Goal: Information Seeking & Learning: Learn about a topic

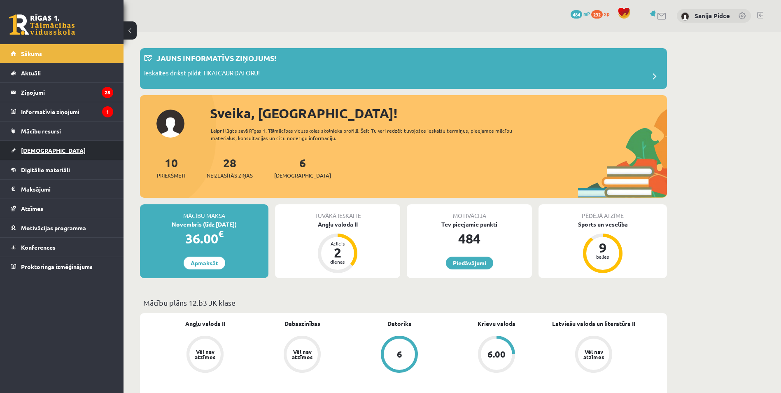
click at [40, 152] on span "[DEMOGRAPHIC_DATA]" at bounding box center [53, 150] width 65 height 7
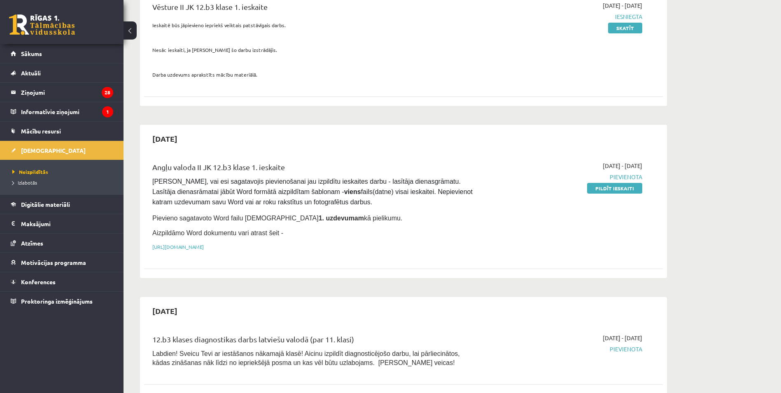
scroll to position [124, 0]
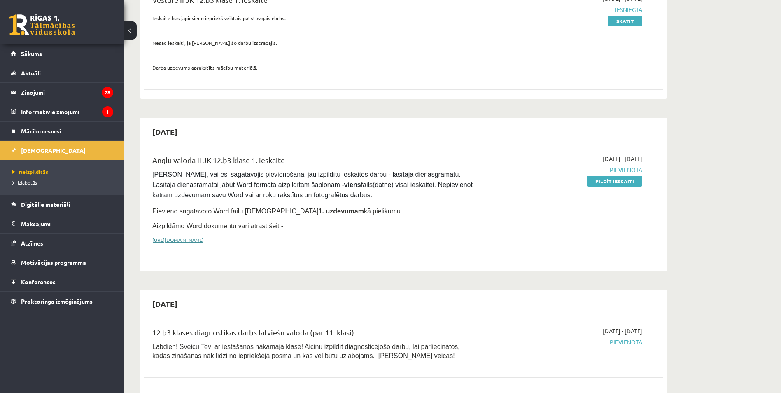
click at [204, 236] on link "[URL][DOMAIN_NAME]" at bounding box center [177, 239] width 51 height 7
click at [40, 130] on span "Mācību resursi" at bounding box center [41, 130] width 40 height 7
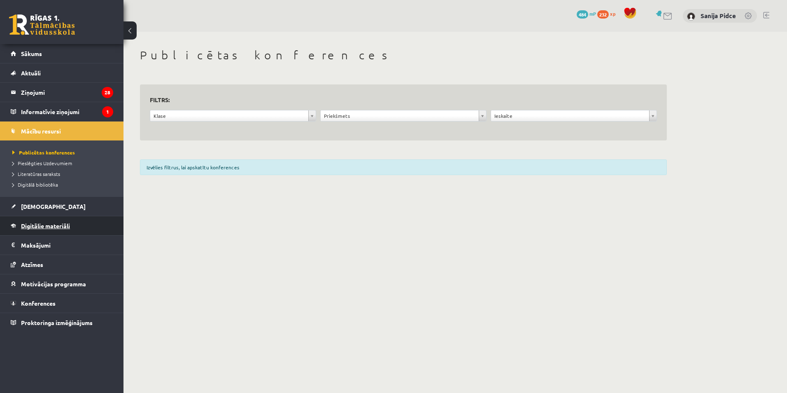
click at [45, 230] on link "Digitālie materiāli" at bounding box center [62, 225] width 103 height 19
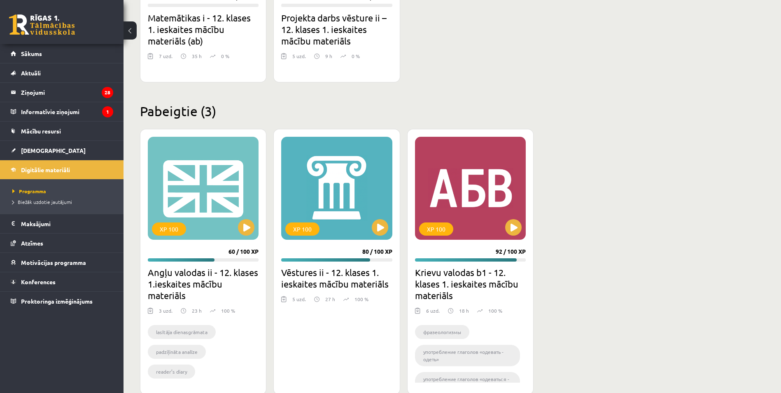
scroll to position [640, 0]
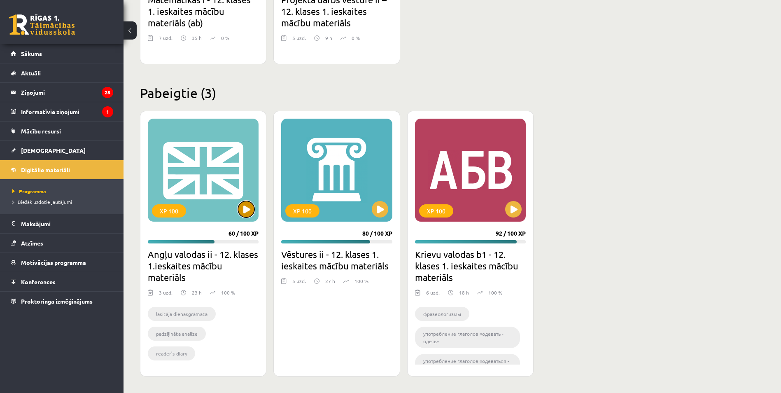
click at [243, 206] on button at bounding box center [246, 209] width 16 height 16
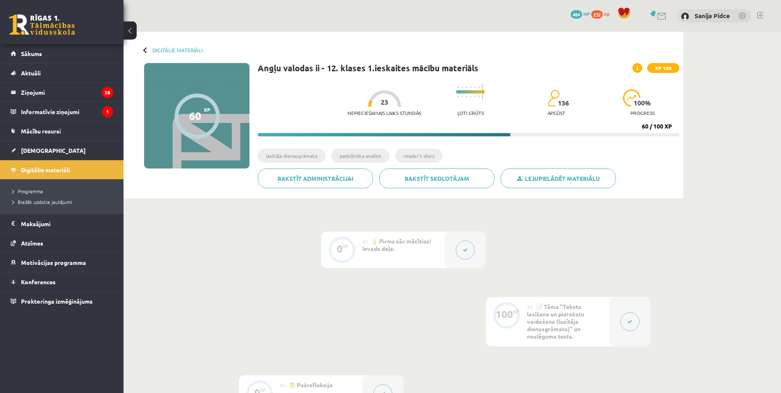
click at [469, 250] on button at bounding box center [465, 250] width 19 height 19
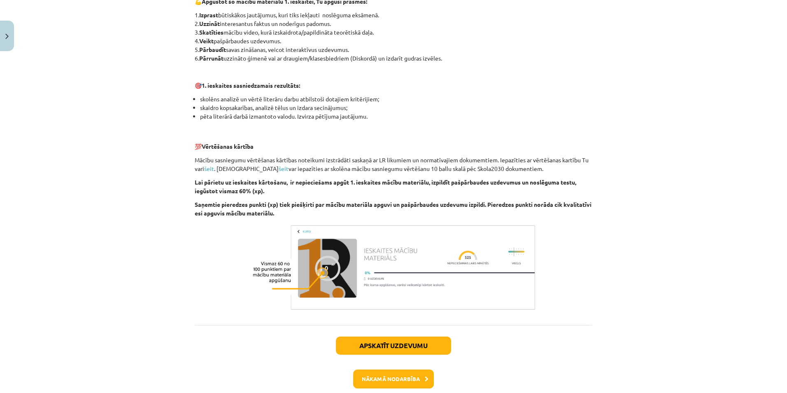
scroll to position [501, 0]
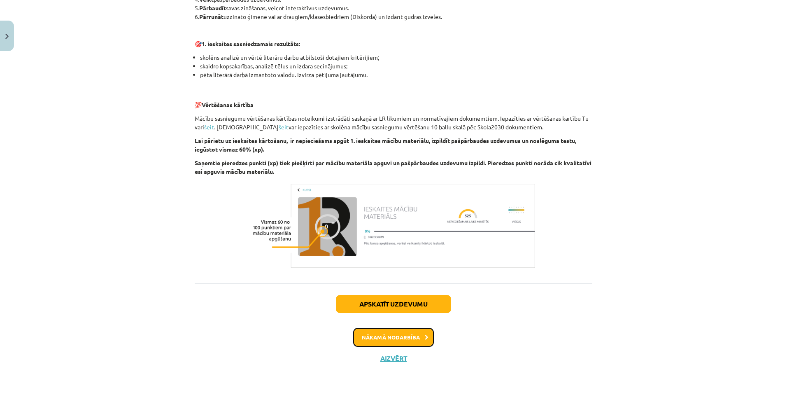
click at [400, 339] on button "Nākamā nodarbība" at bounding box center [393, 337] width 81 height 19
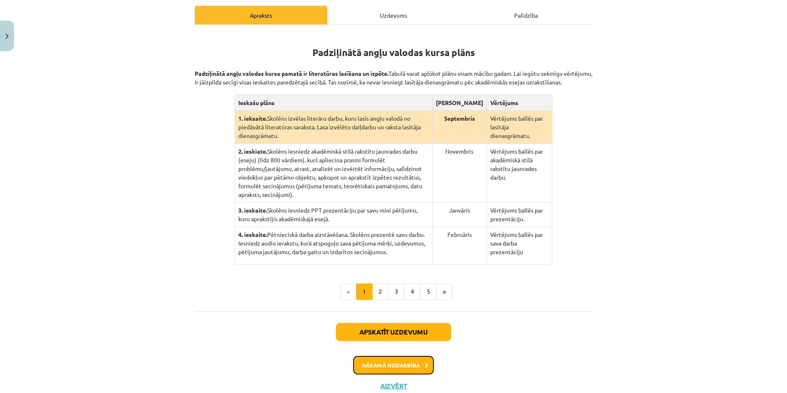
scroll to position [147, 0]
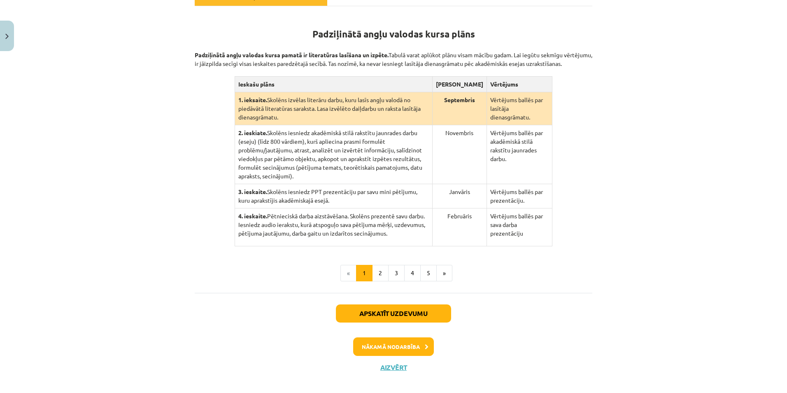
click at [376, 255] on div "Padziļinātā angļu valodas kursa plāns Padziļinātā angļu valodas kursa pamatā ir…" at bounding box center [394, 148] width 398 height 268
click at [378, 269] on button "2" at bounding box center [380, 273] width 16 height 16
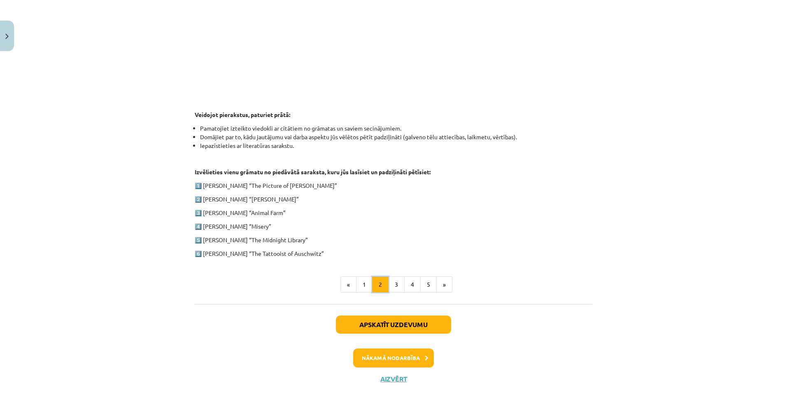
scroll to position [344, 0]
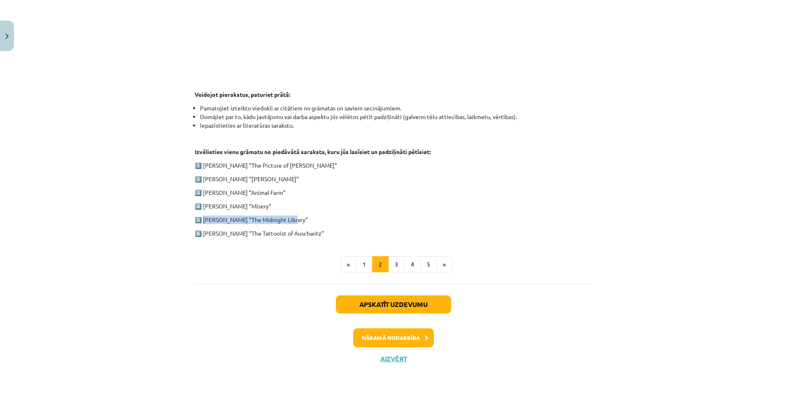
drag, startPoint x: 201, startPoint y: 221, endPoint x: 287, endPoint y: 218, distance: 86.5
click at [287, 218] on p "5️⃣ Matt Haig “The Midnight Library”" at bounding box center [394, 219] width 398 height 9
drag, startPoint x: 287, startPoint y: 218, endPoint x: 278, endPoint y: 220, distance: 9.6
copy p "Matt Haig “The Midnight Library”"
